Goal: Register for event/course

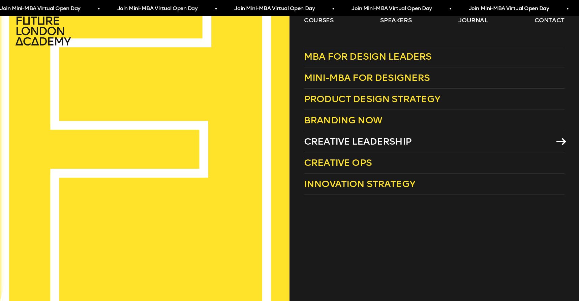
click at [356, 147] on span "Creative Leadership" at bounding box center [358, 141] width 108 height 11
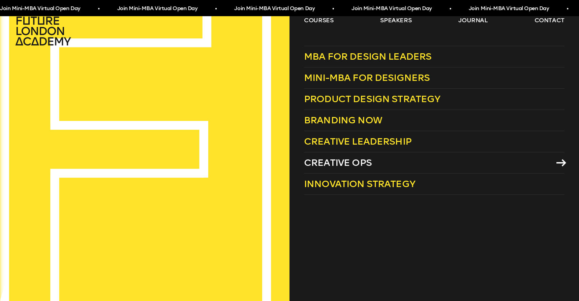
click at [362, 168] on span "Creative Ops" at bounding box center [338, 162] width 68 height 11
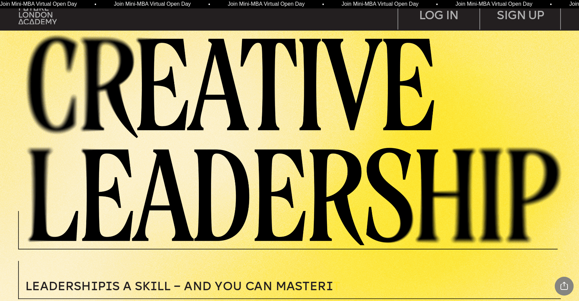
click at [299, 3] on span "Join Mini-MBA Virtual Open Day • Join Mini-MBA Virtual Open Day • Join Mini-MBA…" at bounding box center [279, 4] width 569 height 6
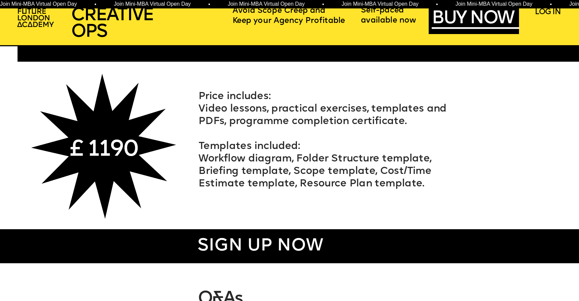
scroll to position [3627, 0]
